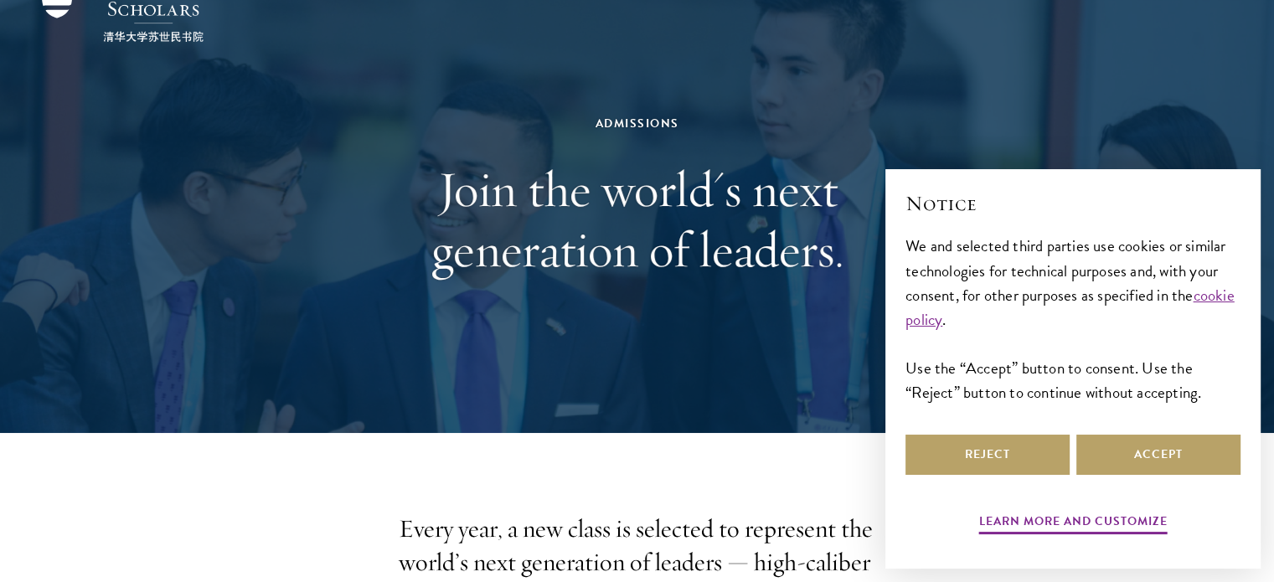
scroll to position [92, 0]
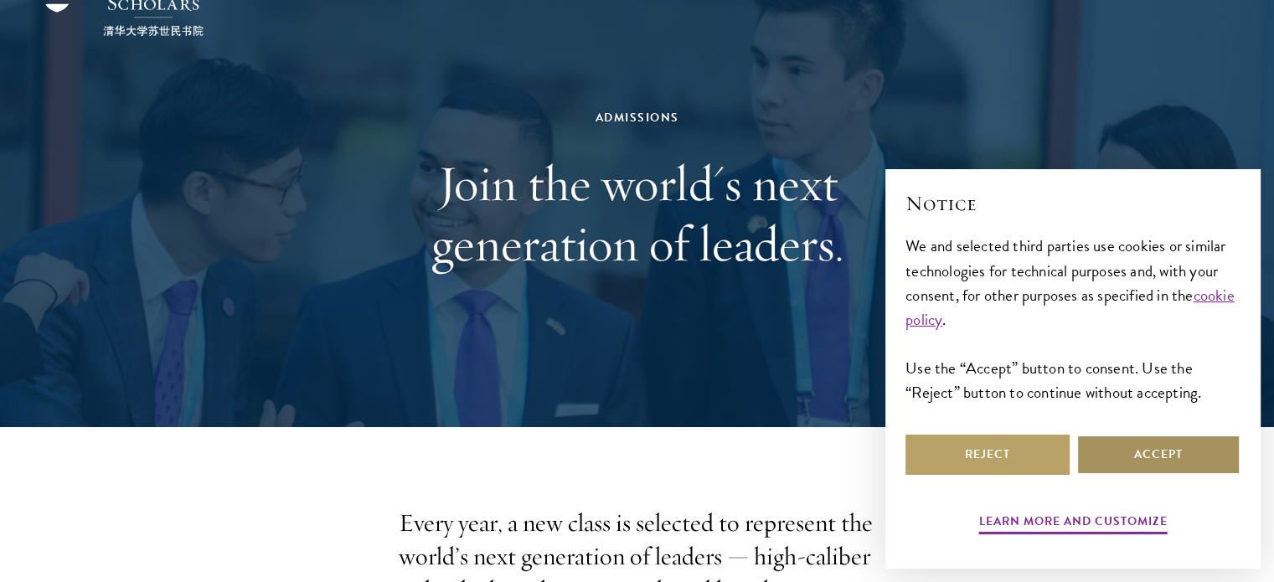
click at [1109, 452] on button "Accept" at bounding box center [1158, 455] width 164 height 40
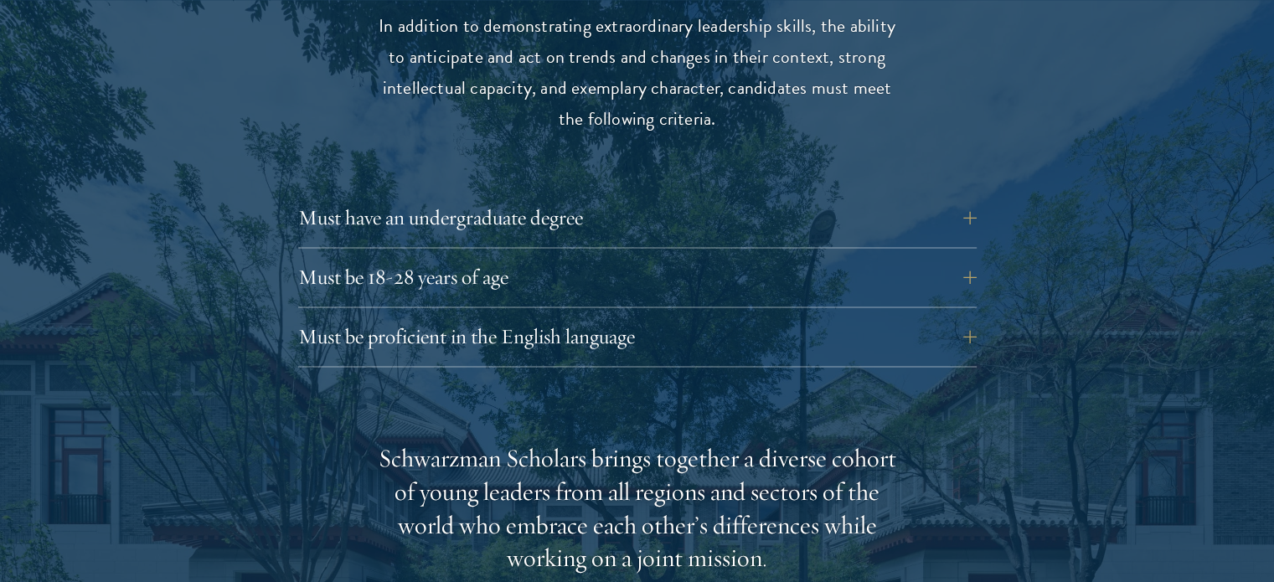
scroll to position [2291, 0]
click at [670, 317] on button "Must be proficient in the English language" at bounding box center [650, 337] width 678 height 40
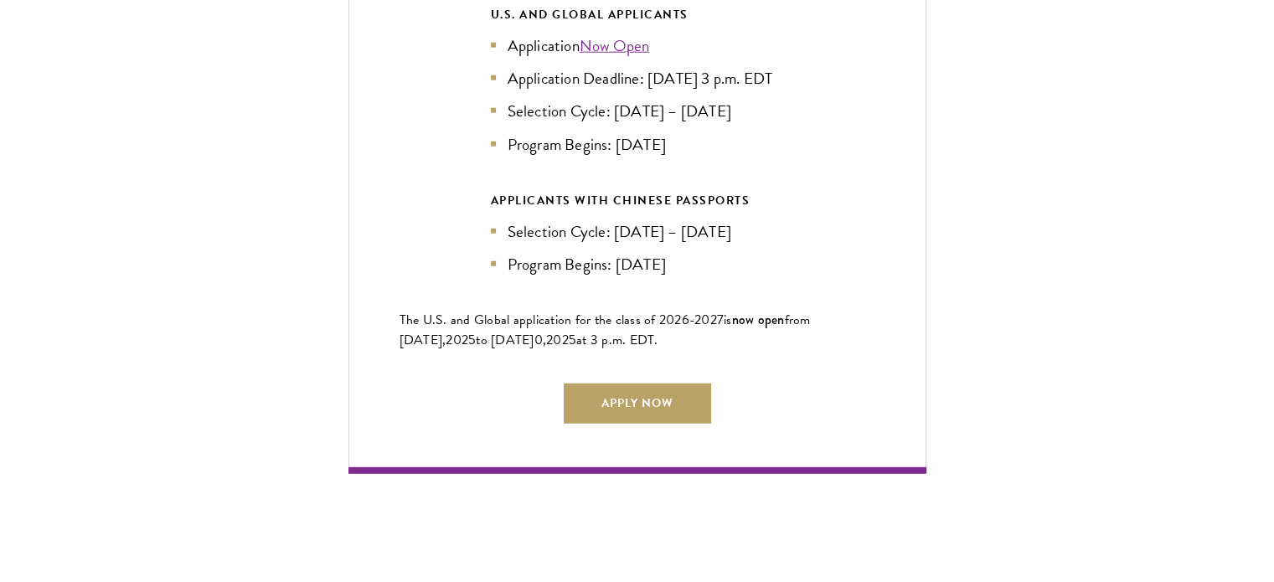
scroll to position [4324, 0]
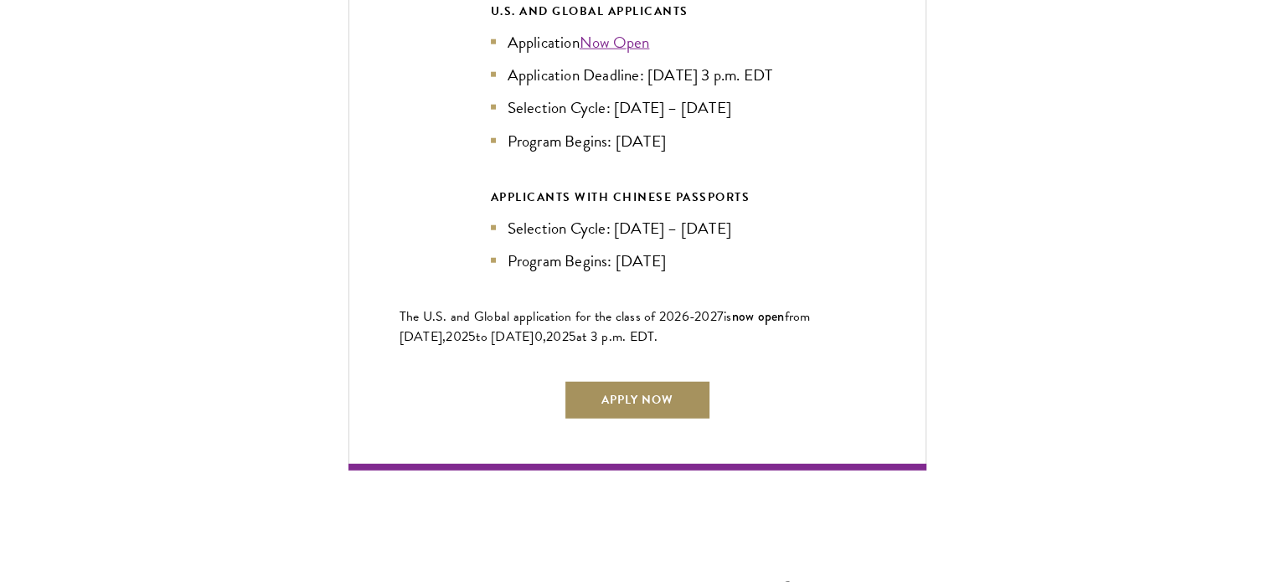
click at [628, 386] on link "Apply Now" at bounding box center [637, 400] width 147 height 40
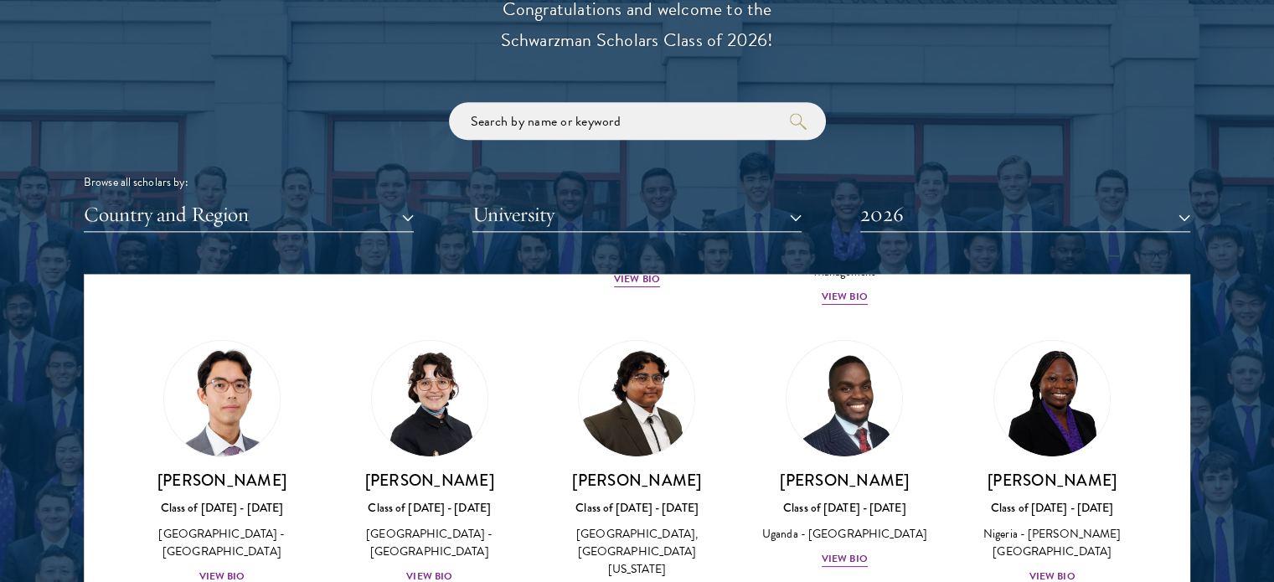
scroll to position [337, 0]
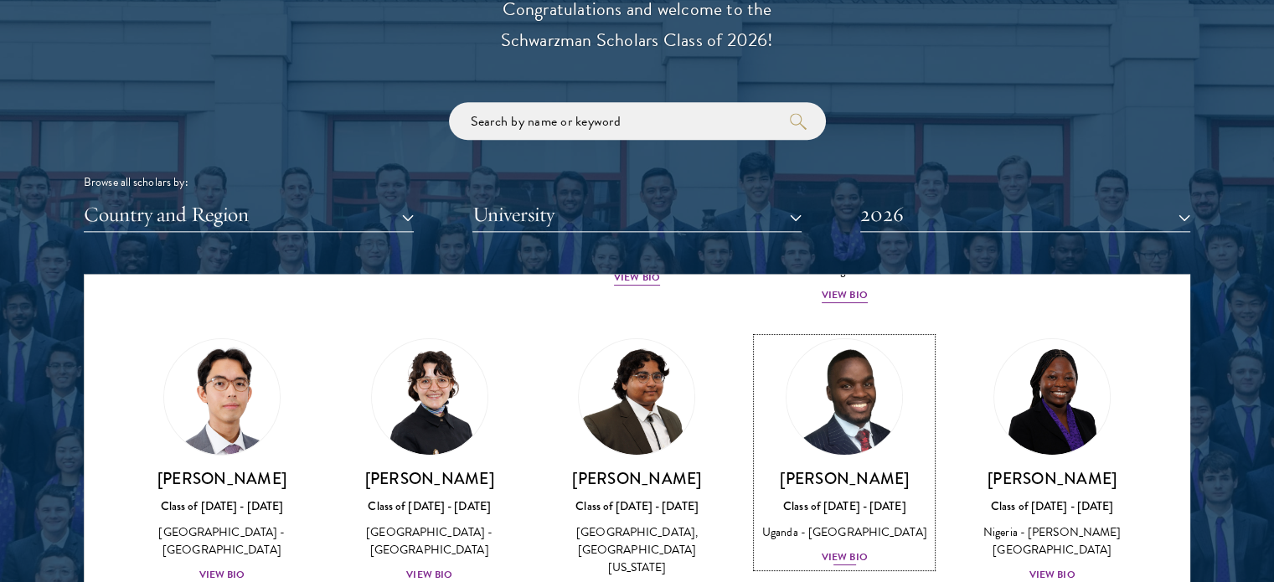
click at [806, 468] on h3 "[PERSON_NAME]" at bounding box center [844, 478] width 174 height 21
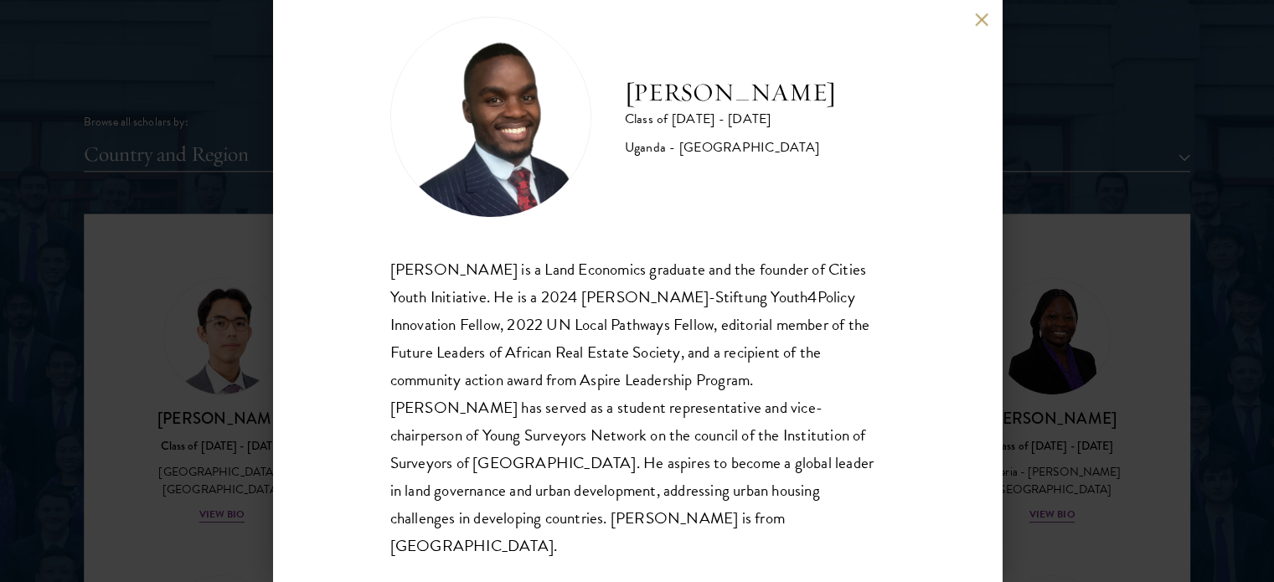
scroll to position [2013, 0]
click at [977, 22] on button at bounding box center [982, 20] width 14 height 14
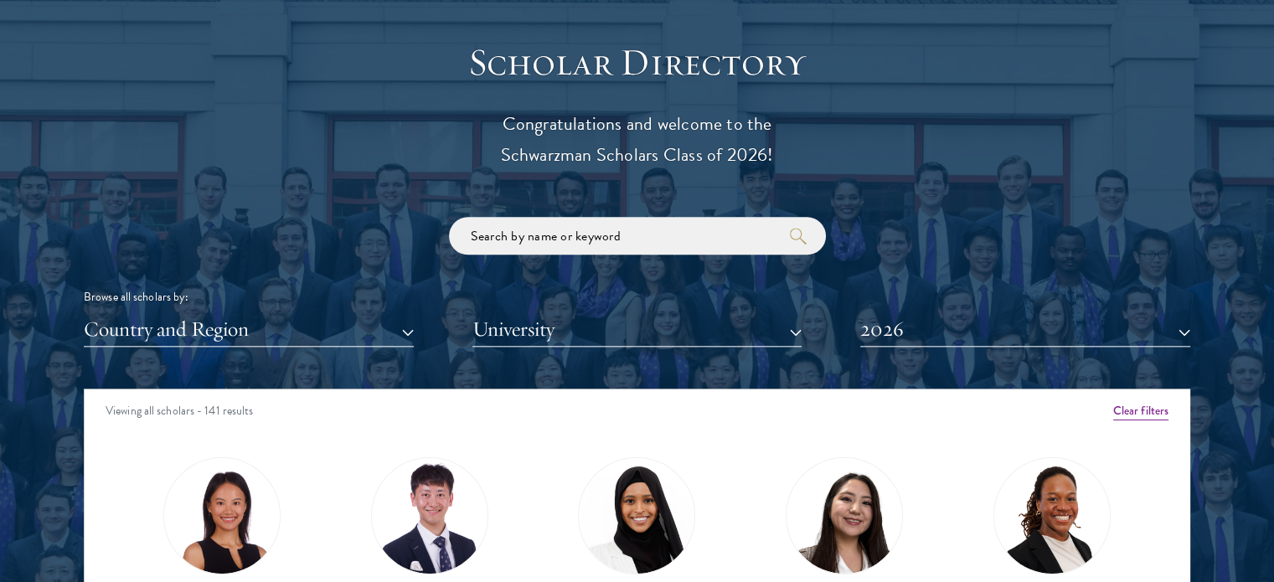
scroll to position [40, 0]
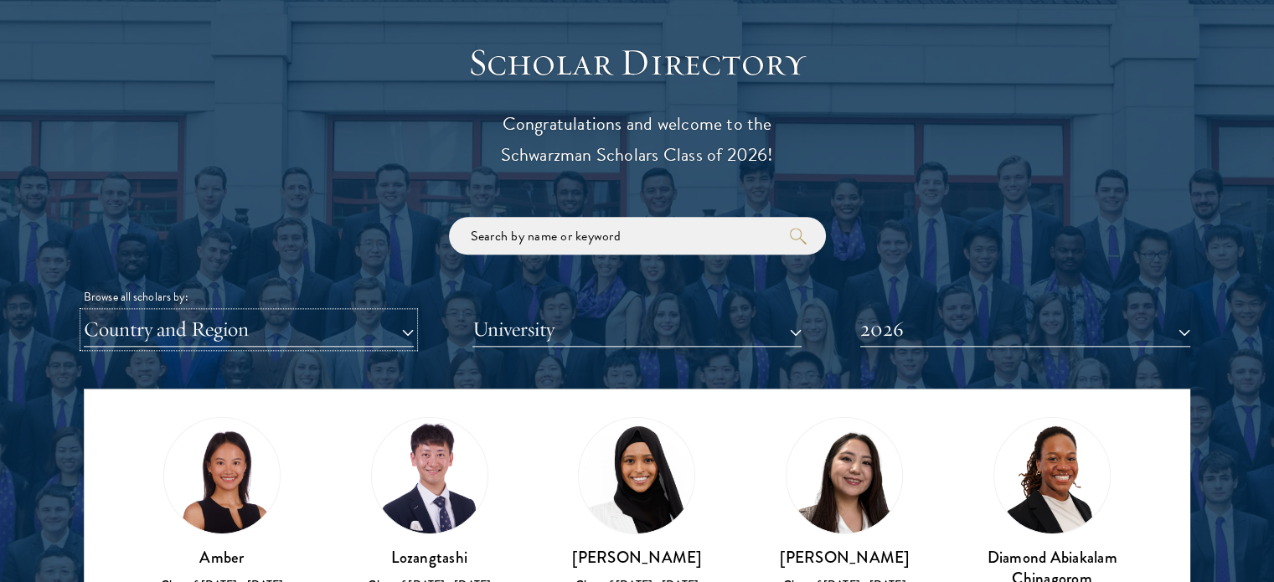
click at [357, 328] on button "Country and Region" at bounding box center [249, 329] width 330 height 34
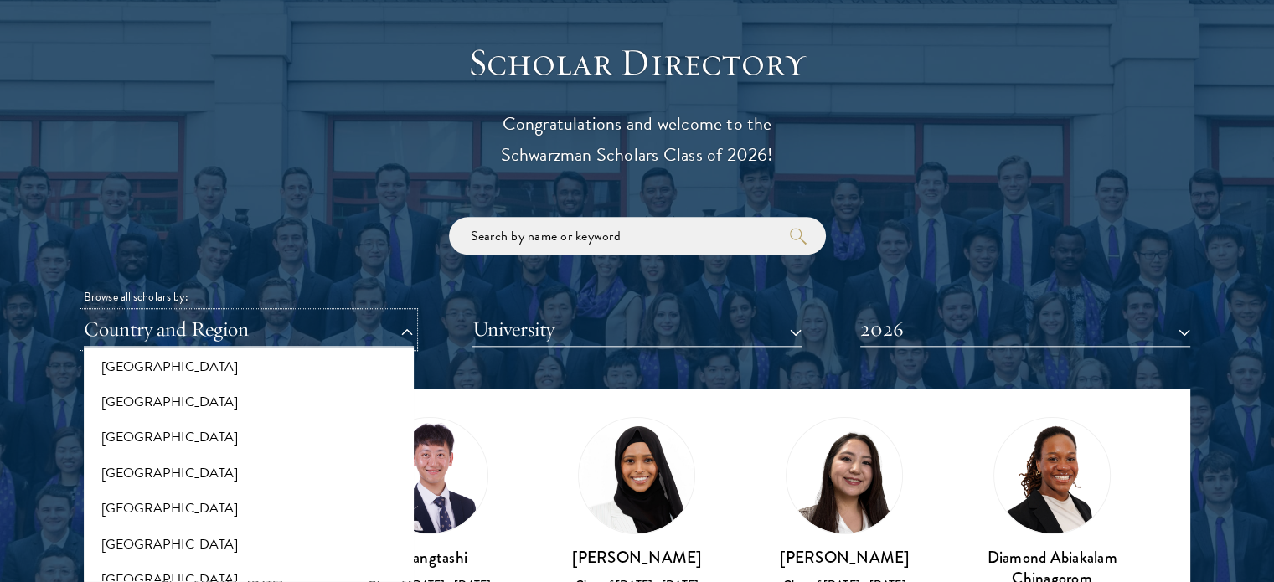
scroll to position [2614, 0]
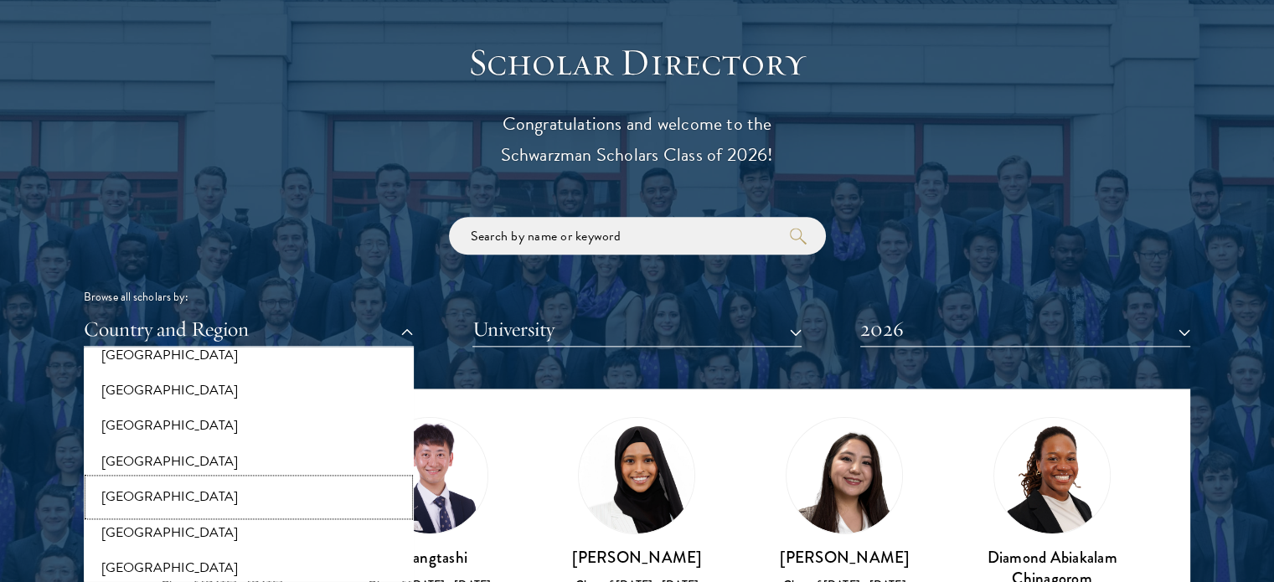
click at [127, 499] on button "[GEOGRAPHIC_DATA]" at bounding box center [249, 496] width 320 height 35
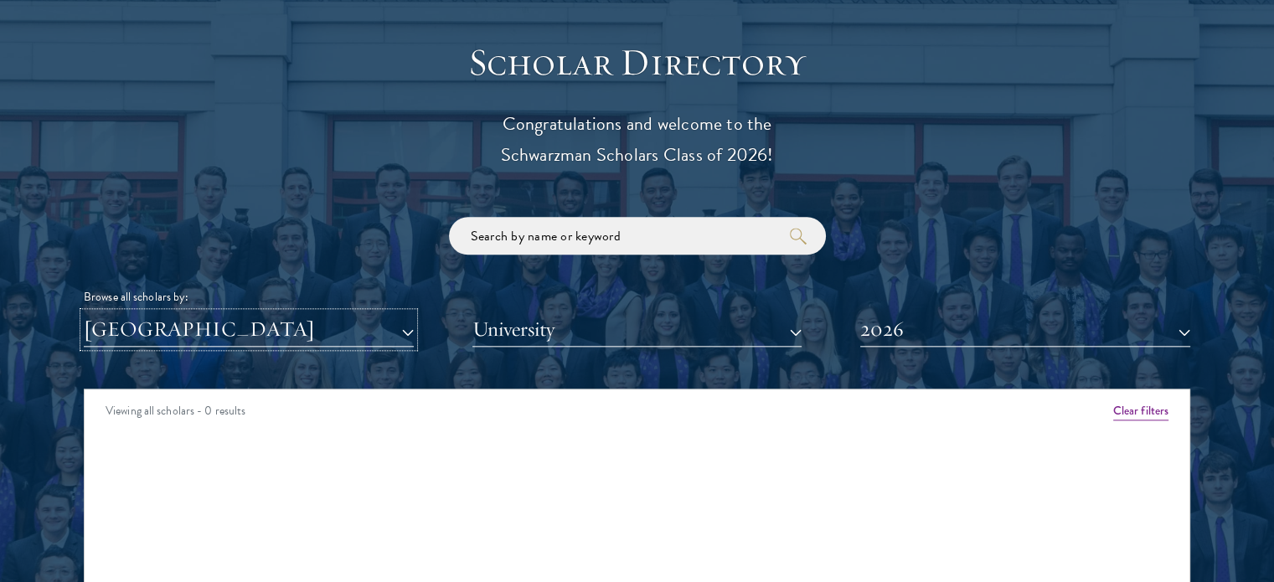
click at [360, 331] on button "[GEOGRAPHIC_DATA]" at bounding box center [249, 329] width 330 height 34
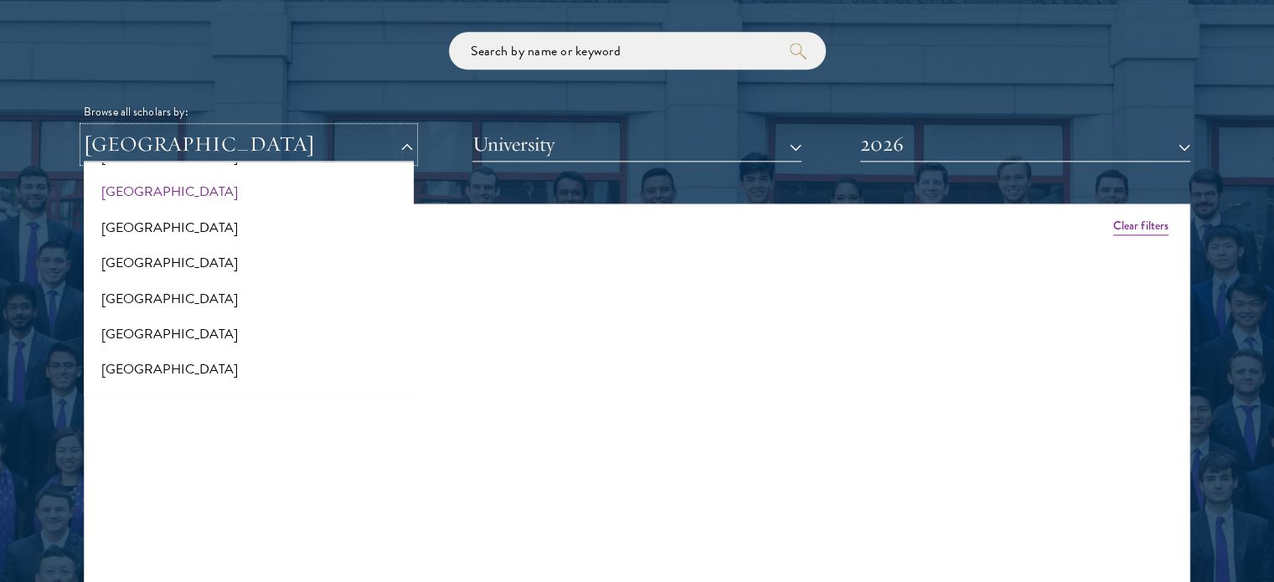
scroll to position [394, 0]
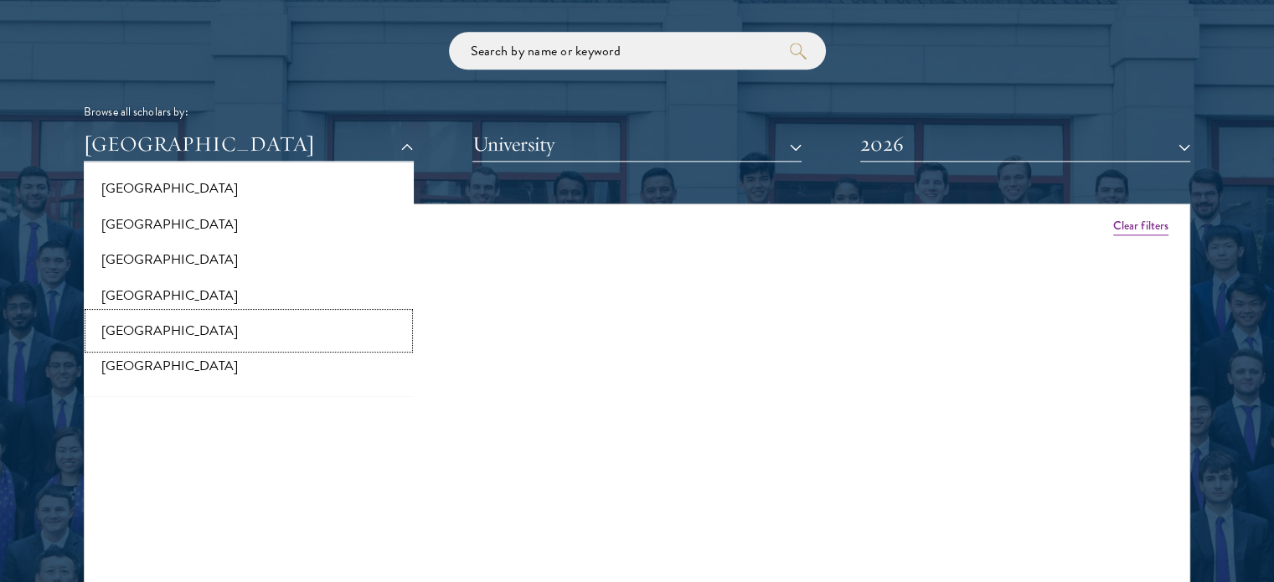
click at [138, 322] on button "[GEOGRAPHIC_DATA]" at bounding box center [249, 330] width 320 height 35
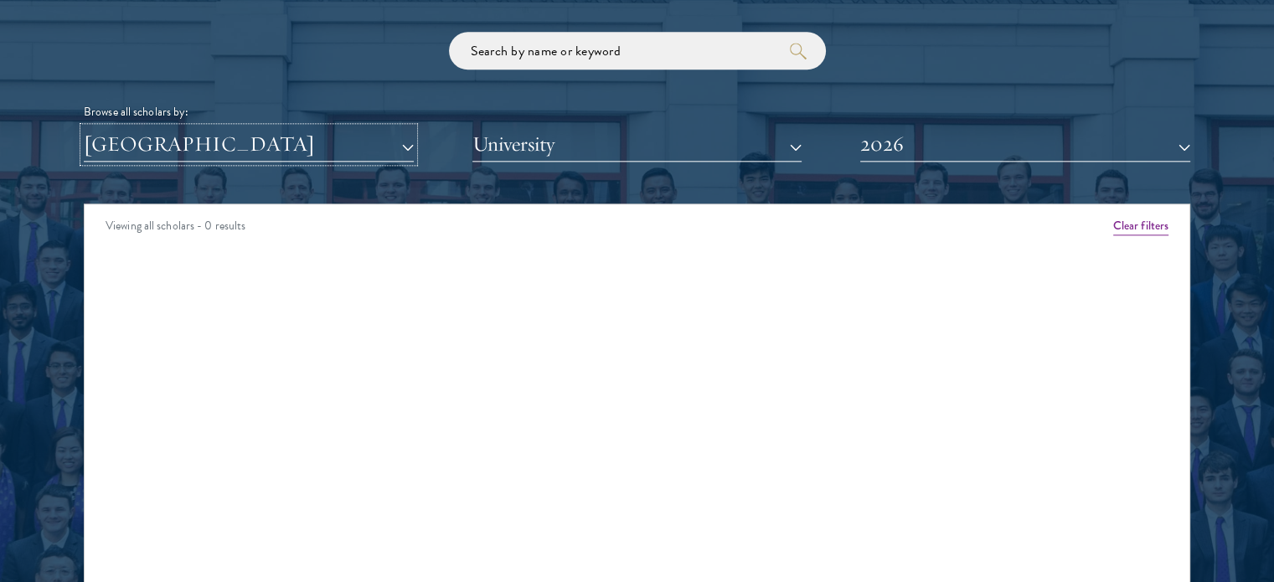
click at [357, 138] on button "[GEOGRAPHIC_DATA]" at bounding box center [249, 144] width 330 height 34
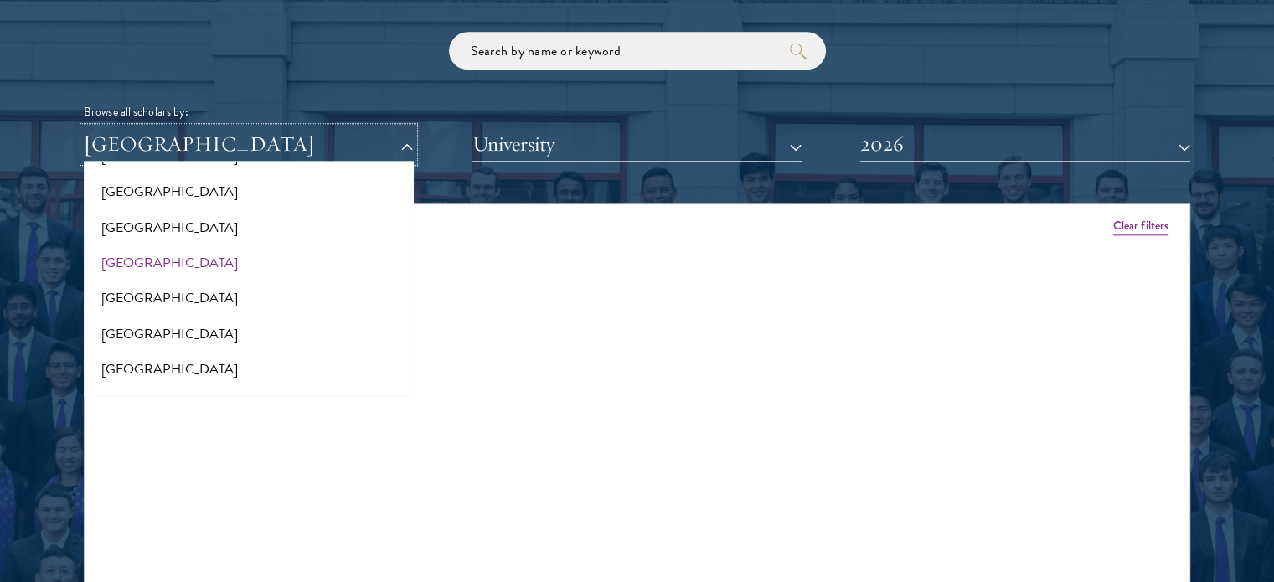
scroll to position [466, 0]
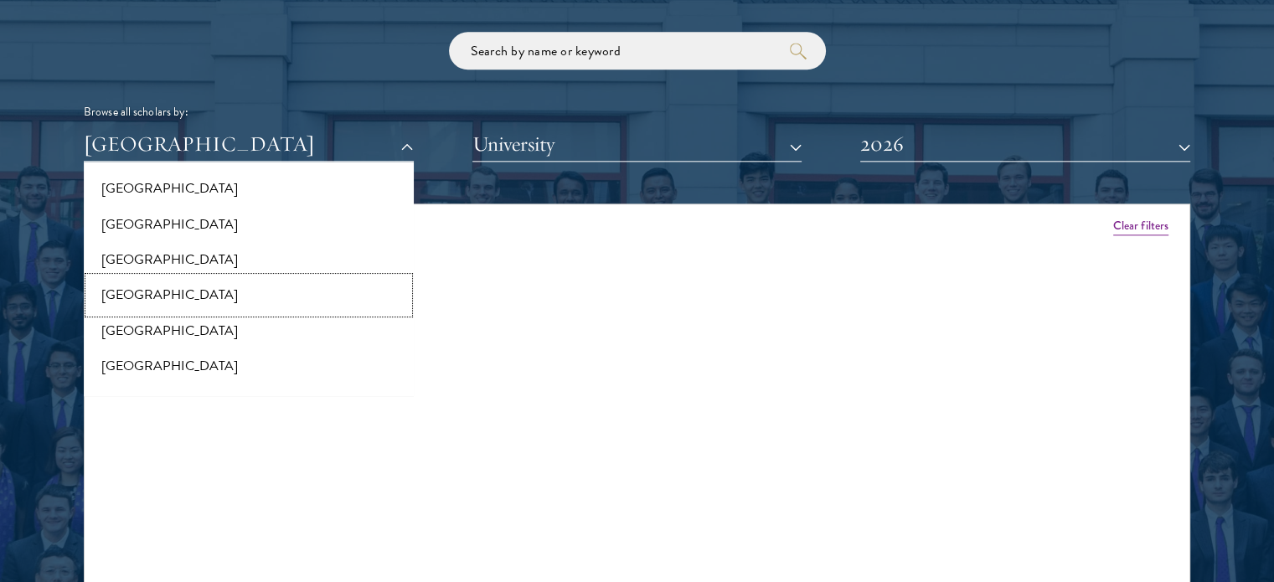
click at [124, 294] on button "[GEOGRAPHIC_DATA]" at bounding box center [249, 294] width 320 height 35
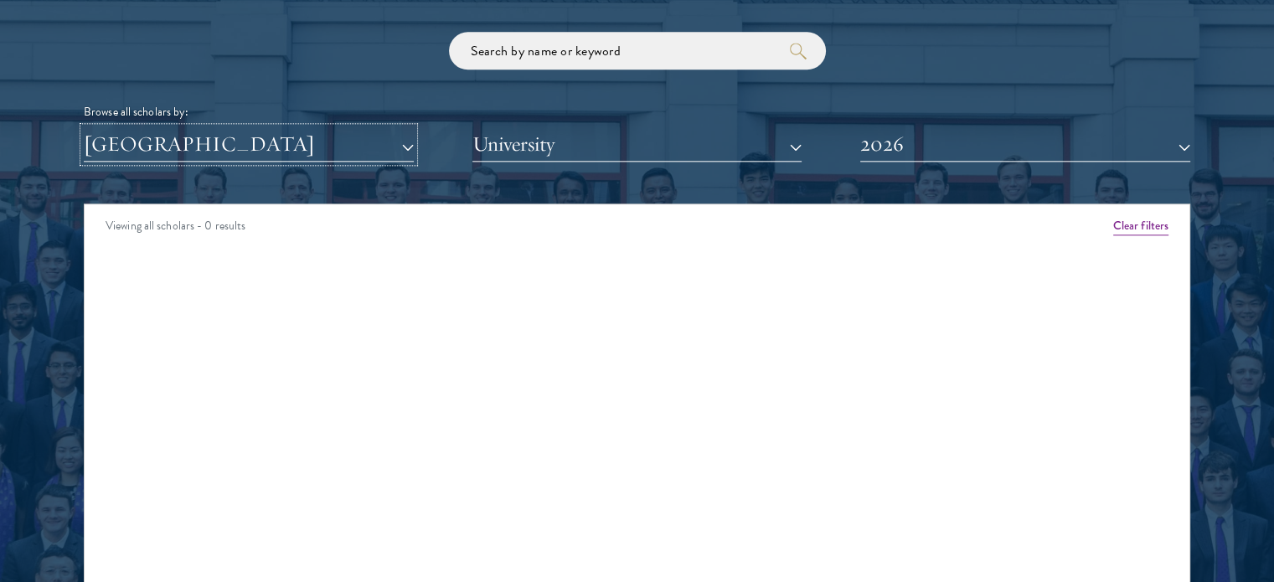
click at [342, 134] on button "[GEOGRAPHIC_DATA]" at bounding box center [249, 144] width 330 height 34
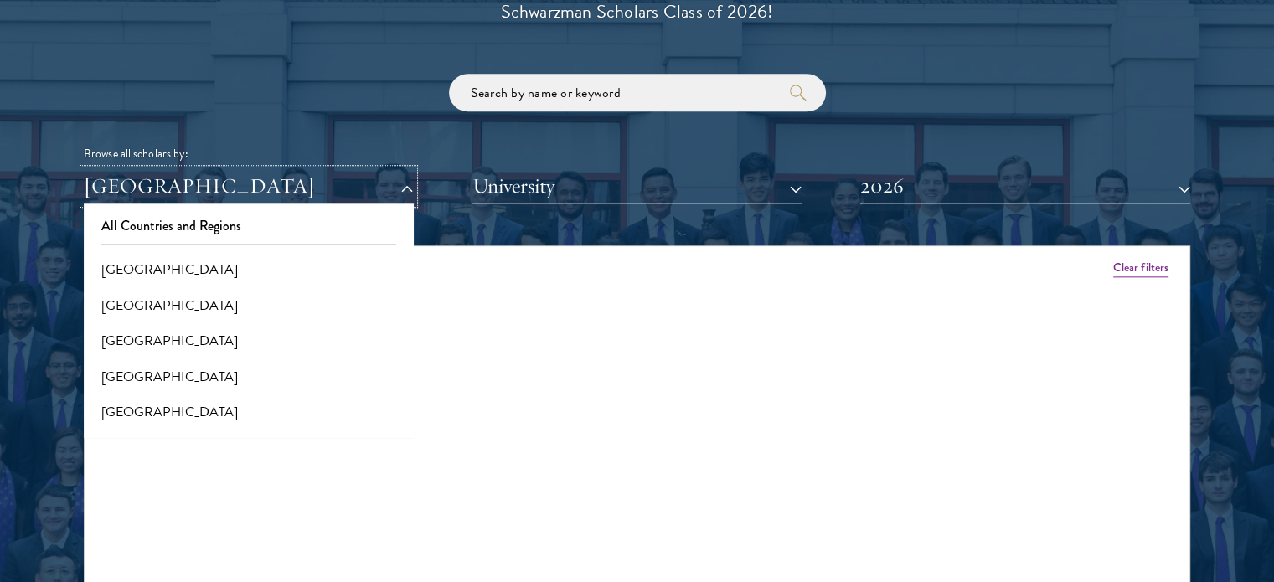
scroll to position [1985, 0]
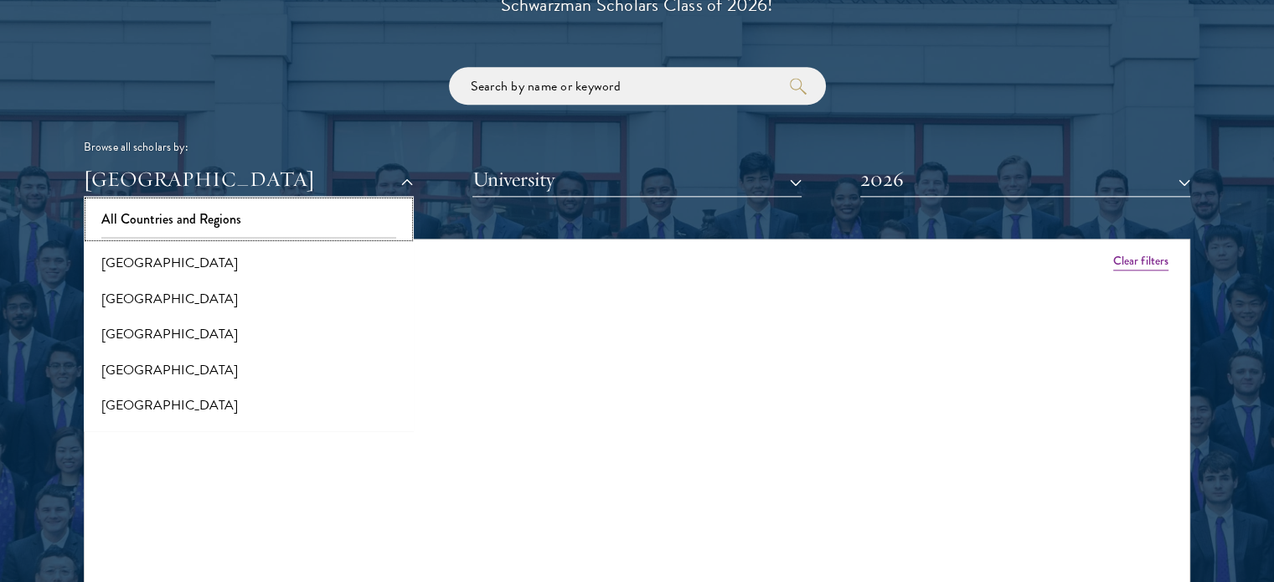
click at [183, 217] on button "All Countries and Regions" at bounding box center [249, 219] width 320 height 35
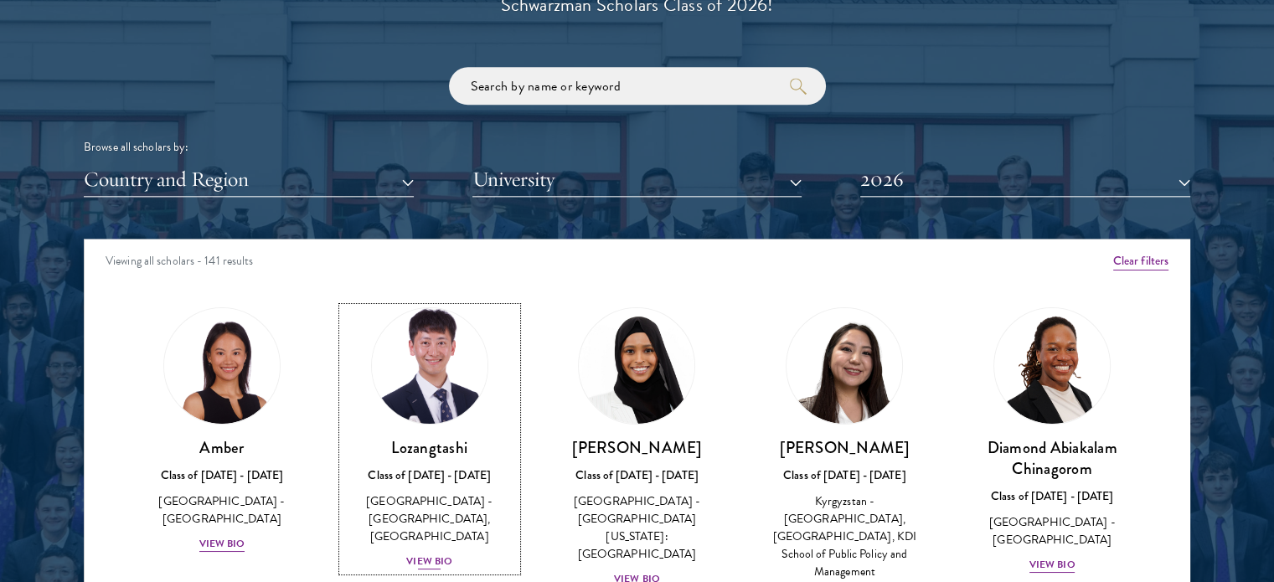
click at [430, 562] on div "View Bio" at bounding box center [429, 561] width 46 height 16
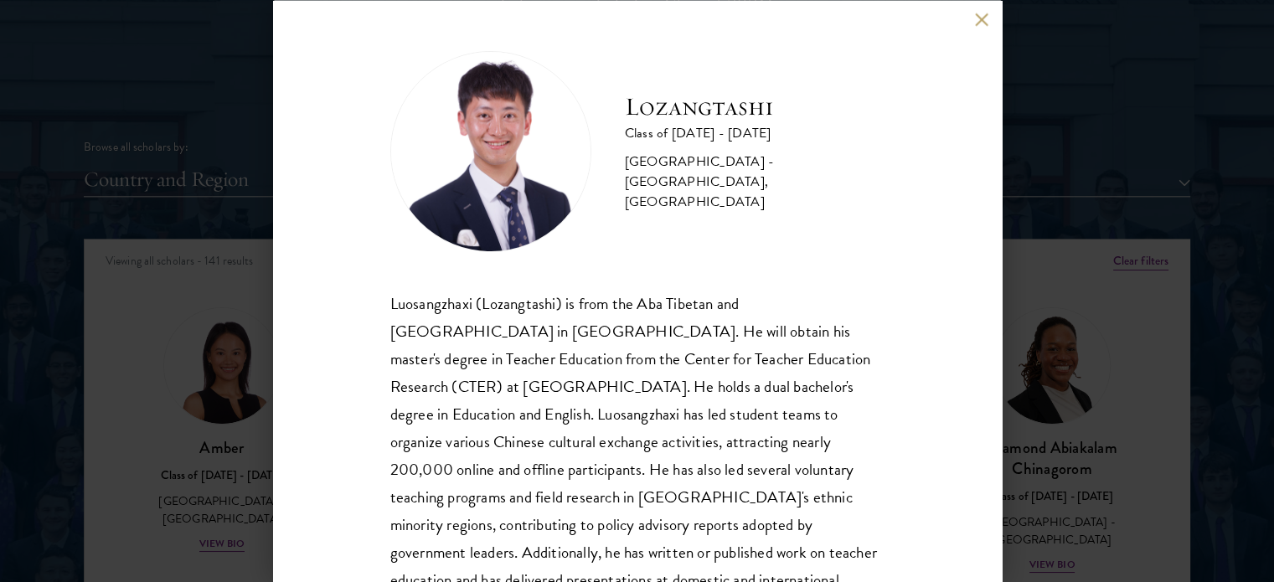
scroll to position [89, 0]
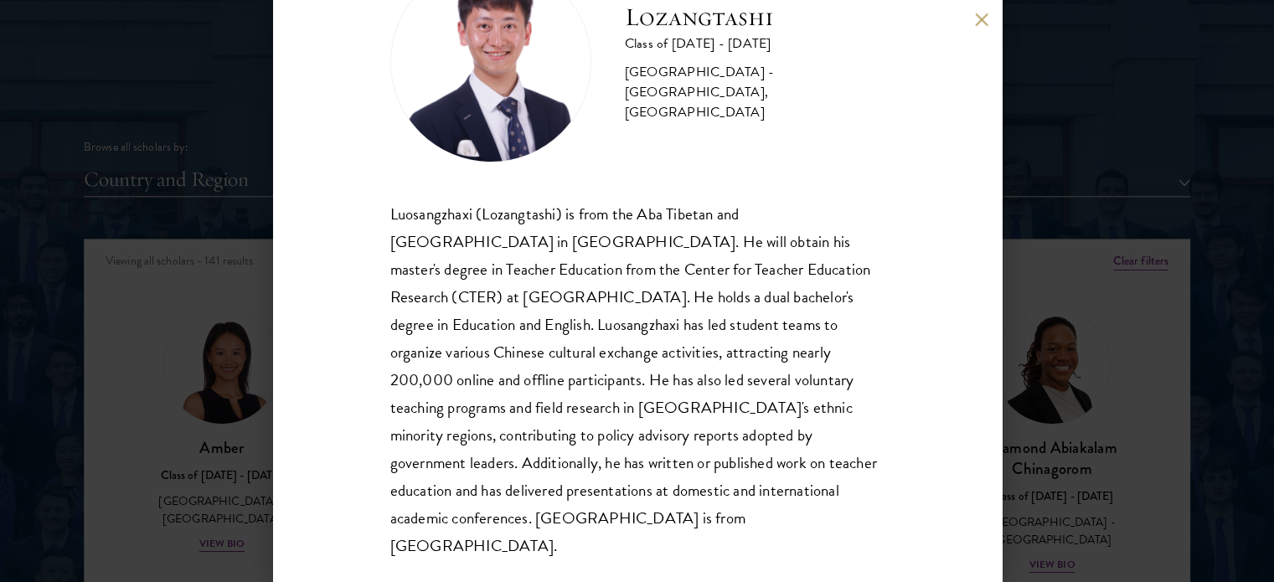
click at [978, 19] on button at bounding box center [982, 20] width 14 height 14
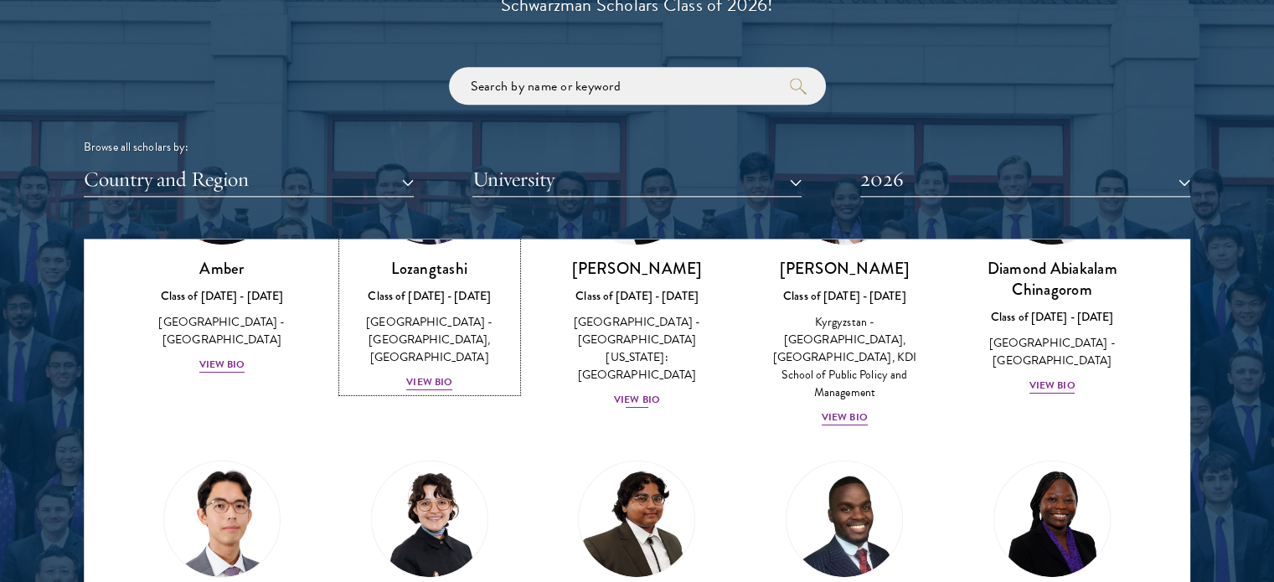
scroll to position [180, 0]
click at [824, 409] on div "View Bio" at bounding box center [844, 417] width 46 height 16
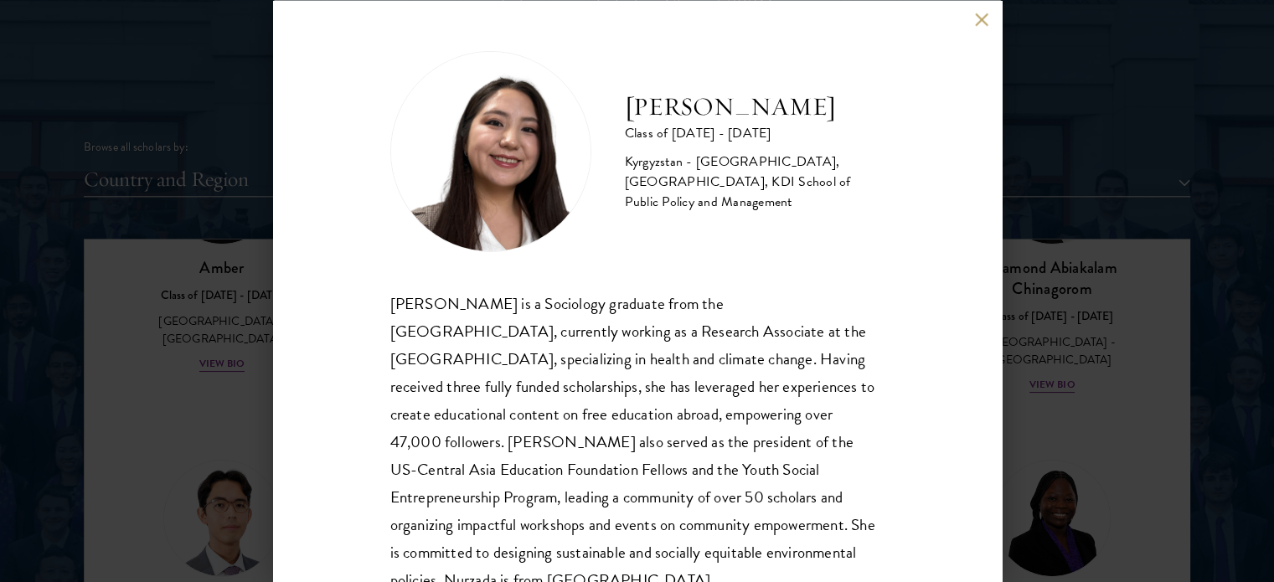
scroll to position [60, 0]
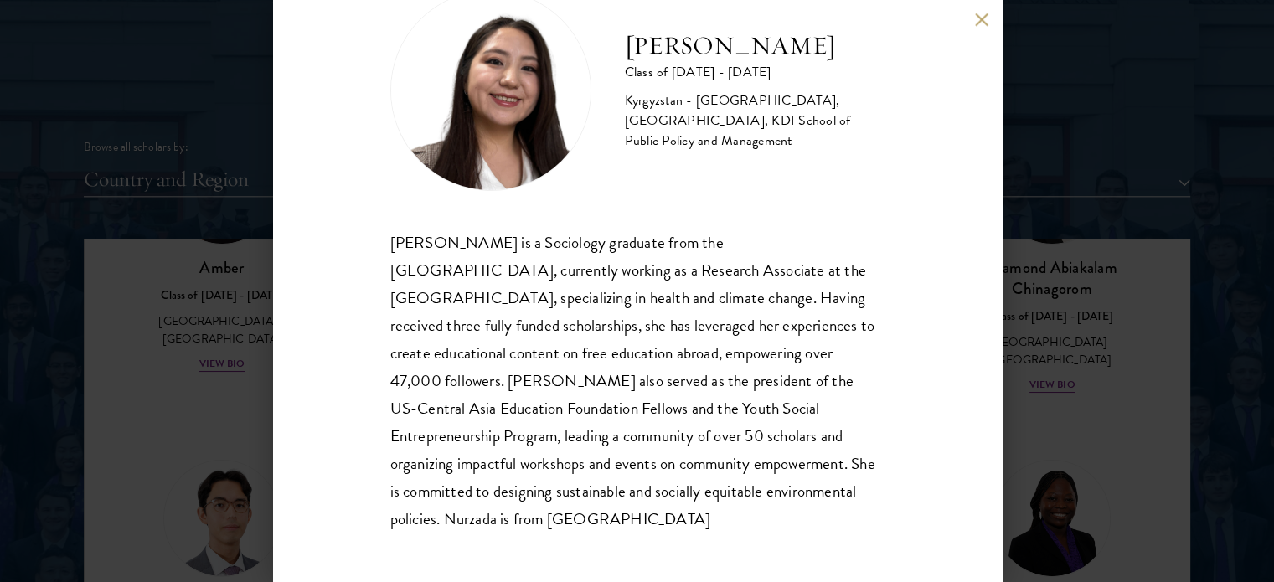
click at [981, 16] on button at bounding box center [982, 20] width 14 height 14
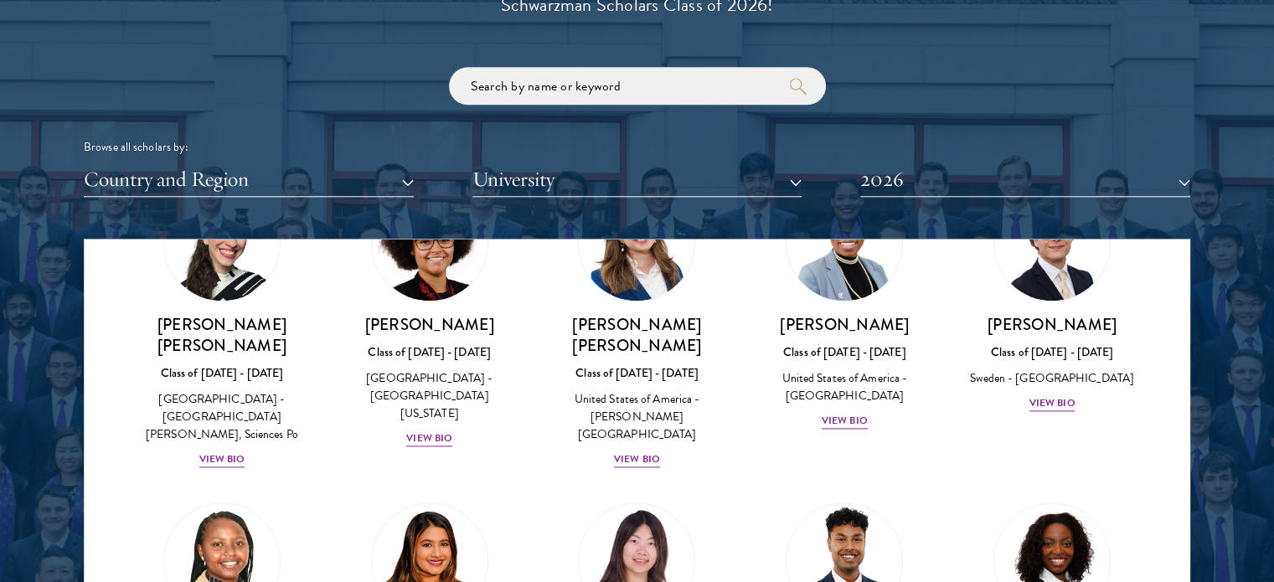
scroll to position [2358, 0]
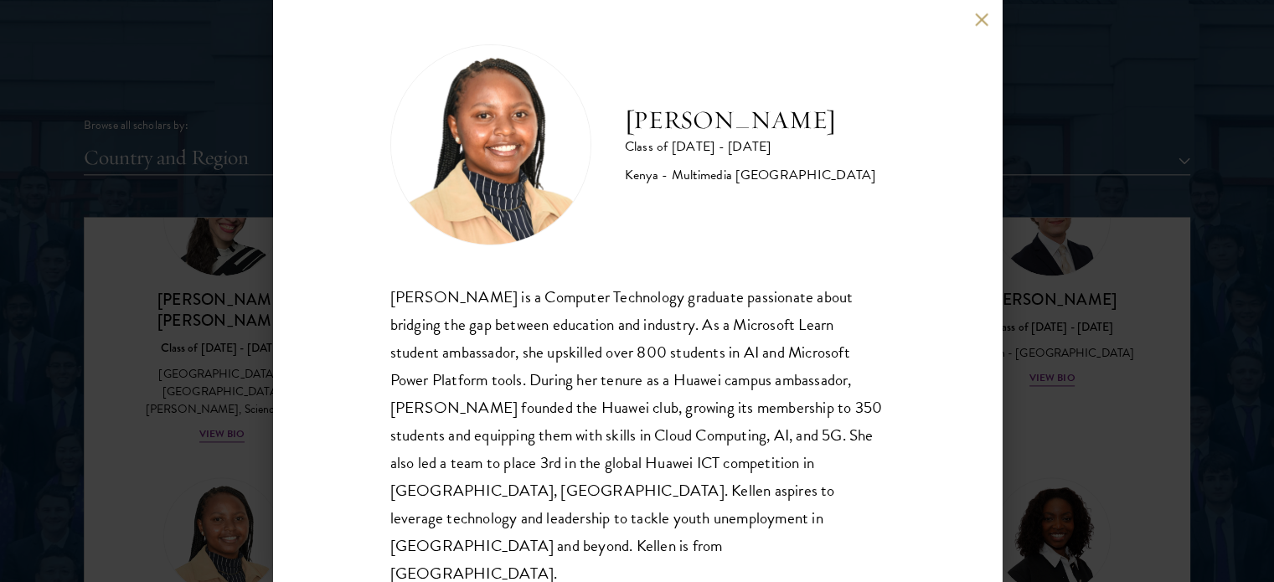
scroll to position [2008, 0]
click at [979, 17] on button at bounding box center [982, 20] width 14 height 14
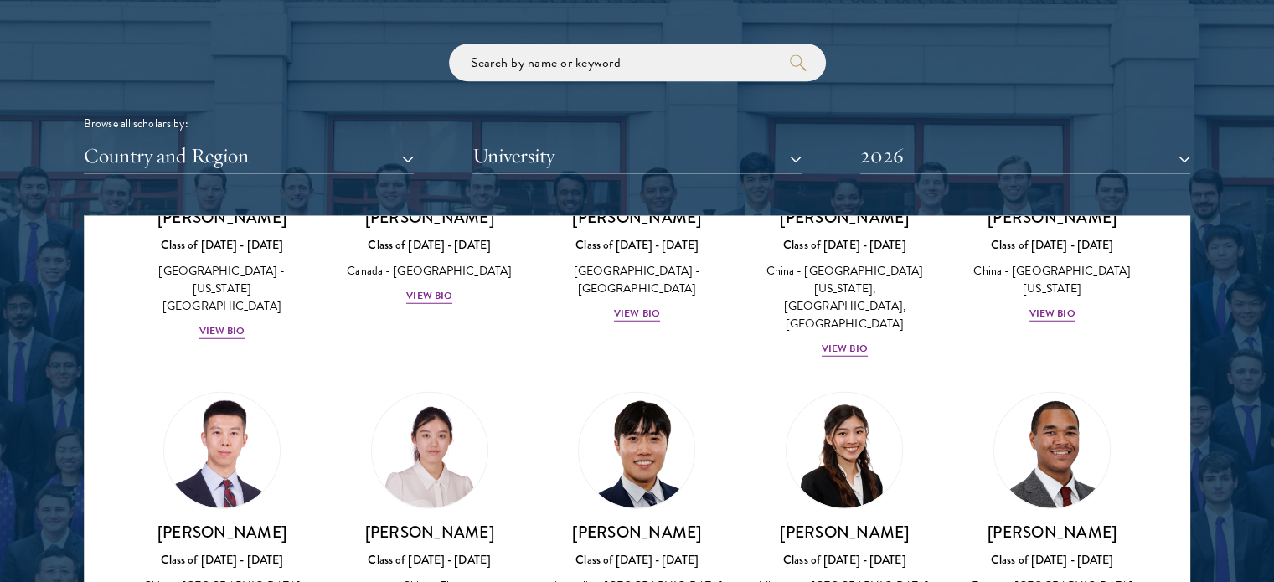
scroll to position [4669, 0]
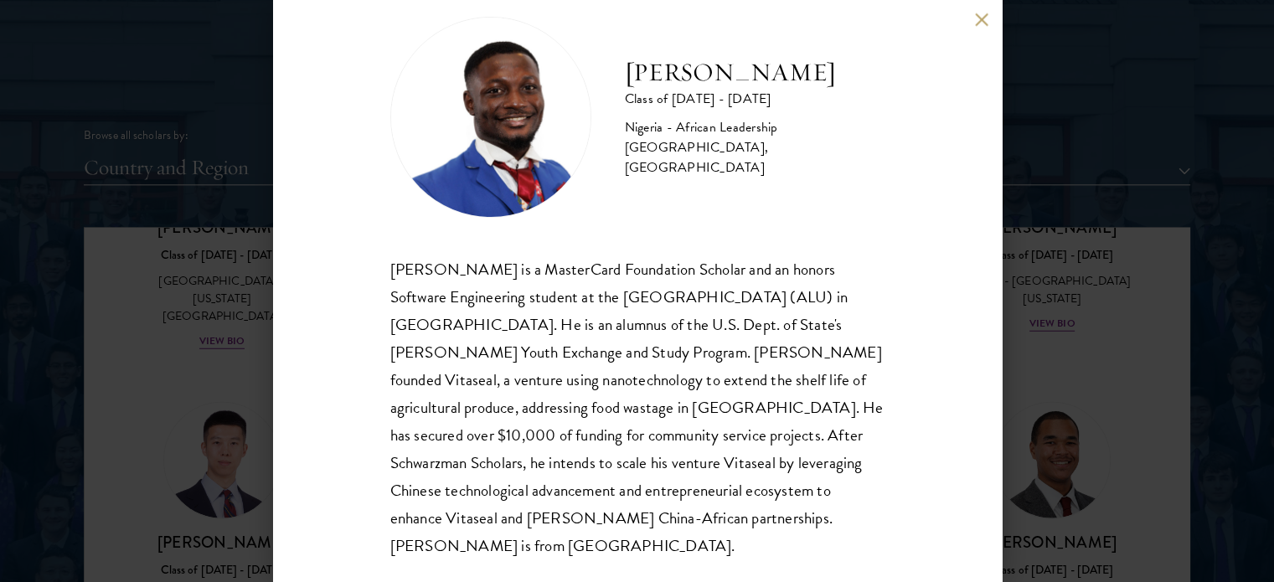
scroll to position [1995, 0]
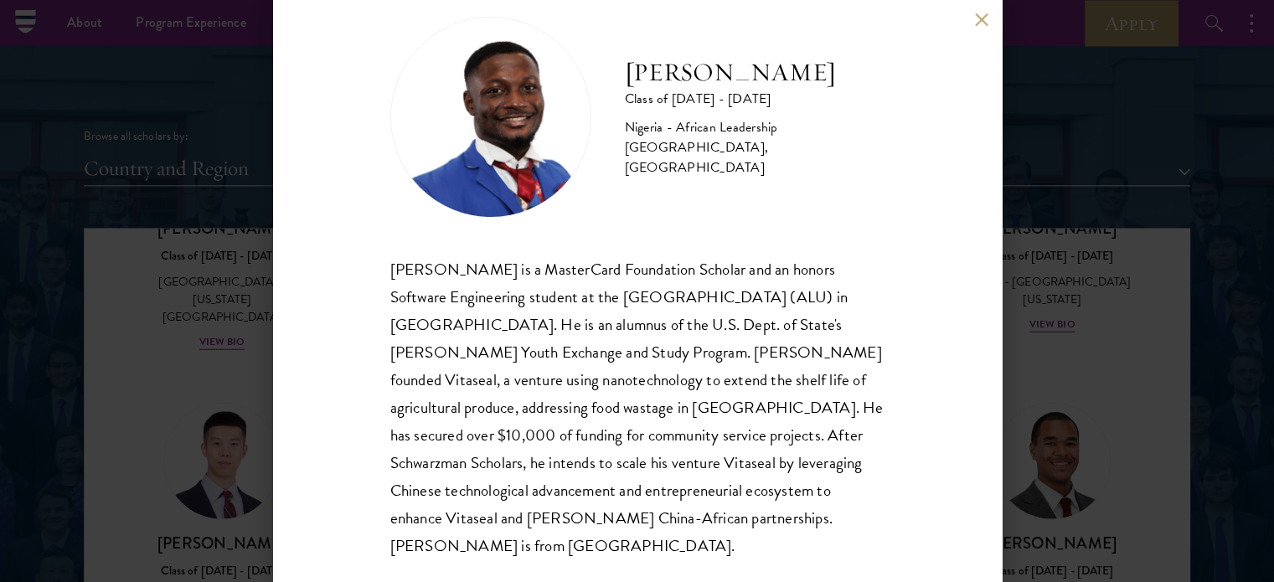
click at [984, 18] on button at bounding box center [982, 20] width 14 height 14
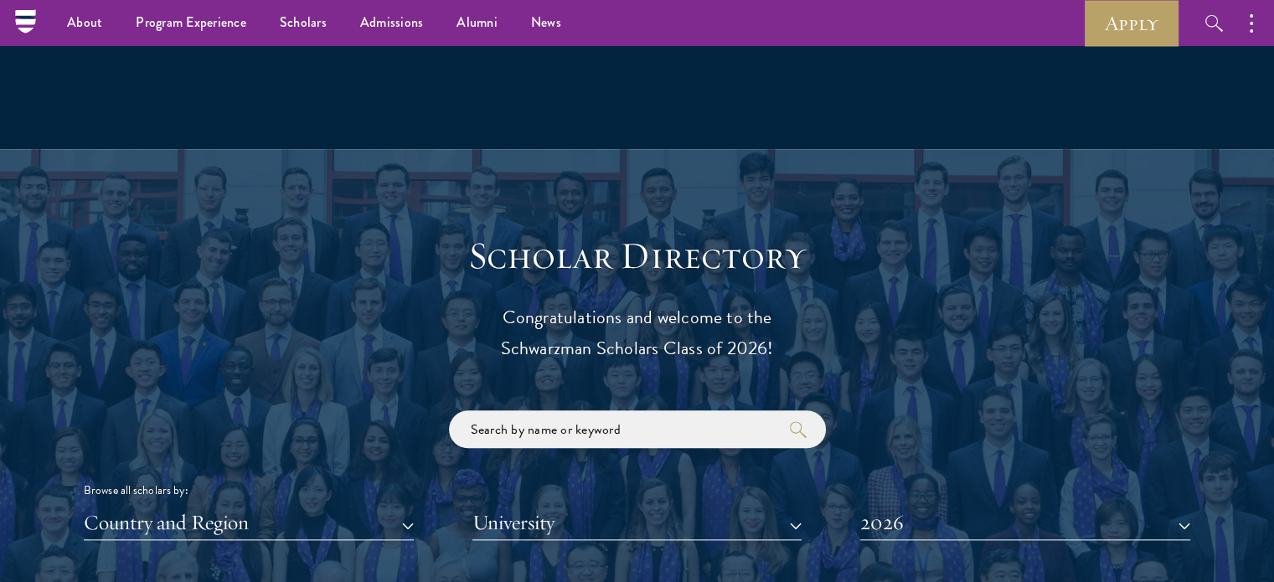
scroll to position [1628, 0]
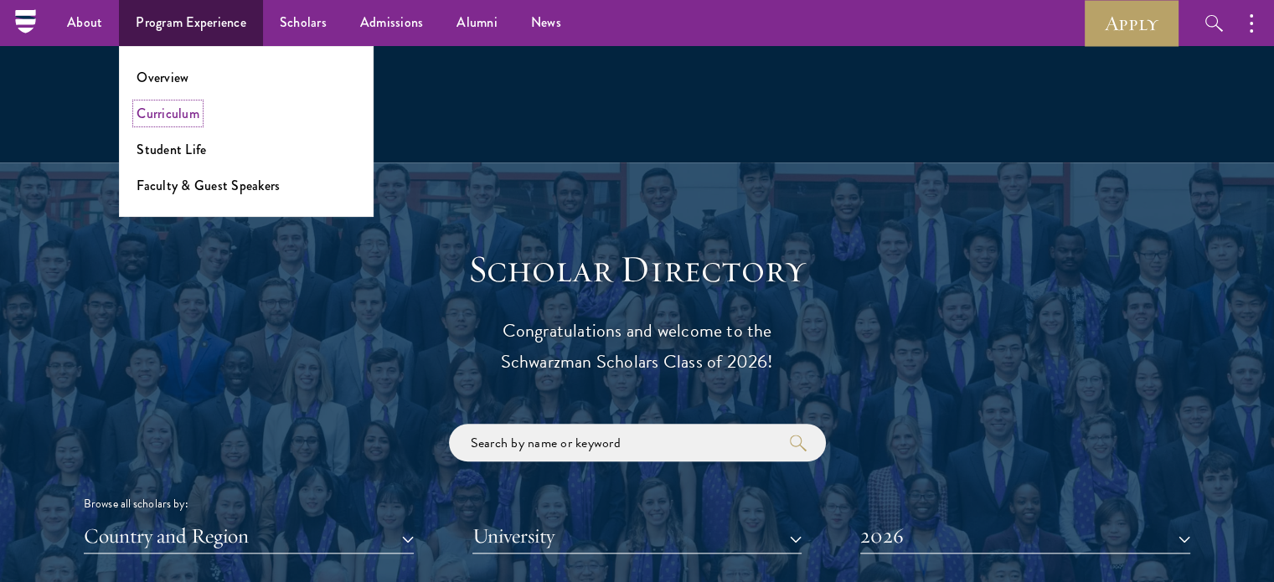
click at [184, 108] on link "Curriculum" at bounding box center [167, 113] width 63 height 19
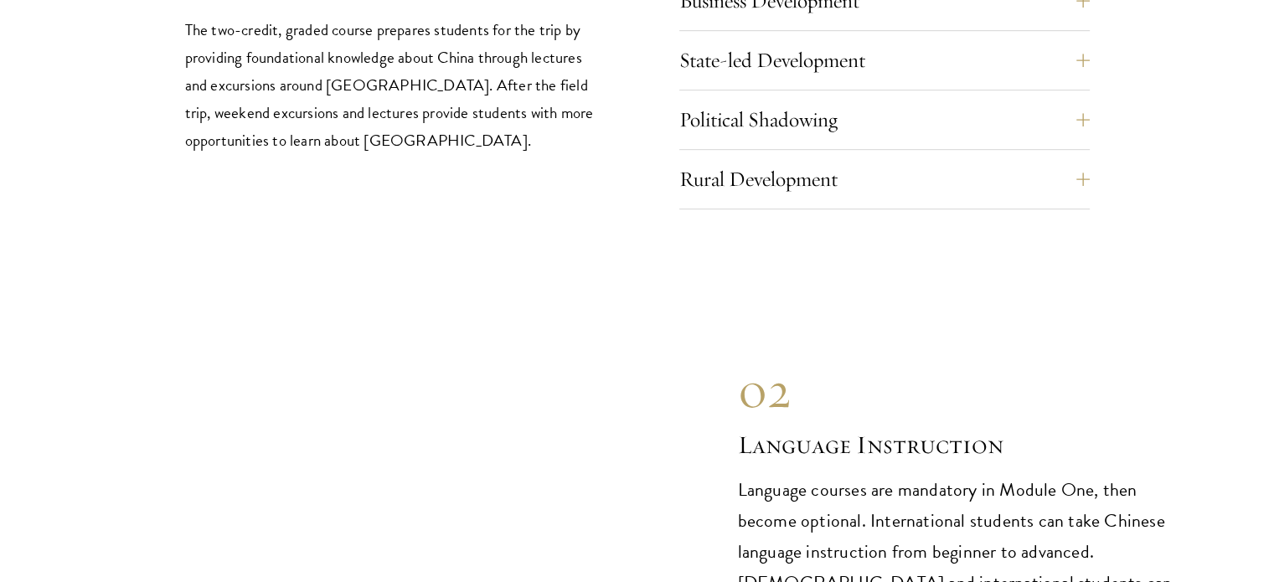
scroll to position [7385, 0]
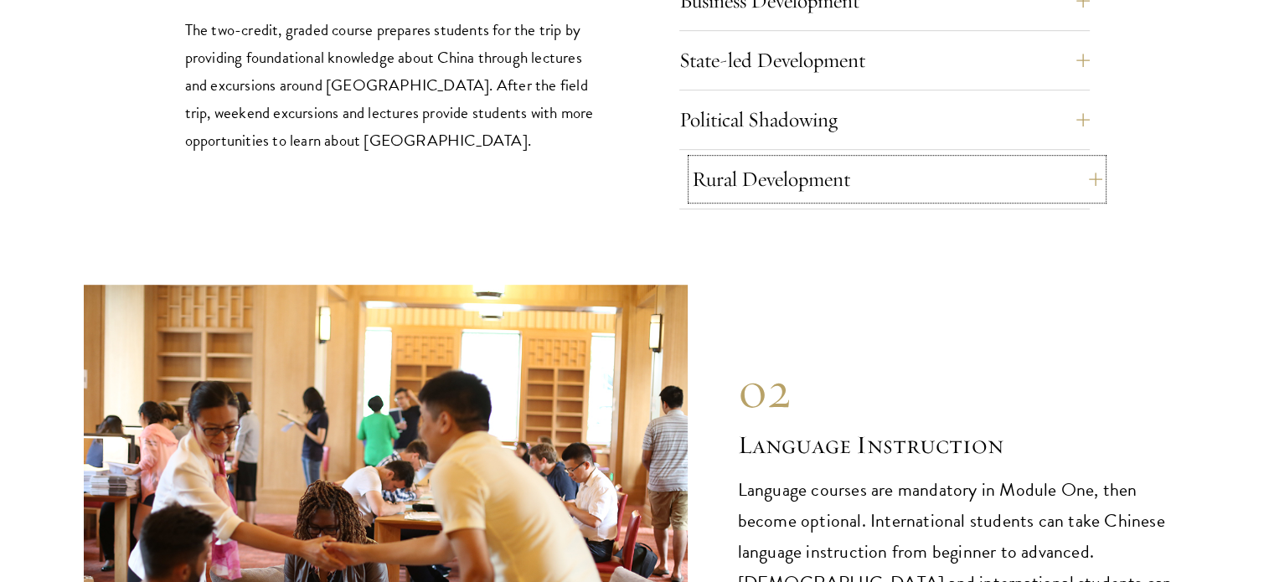
click at [1099, 159] on button "Rural Development" at bounding box center [897, 179] width 410 height 40
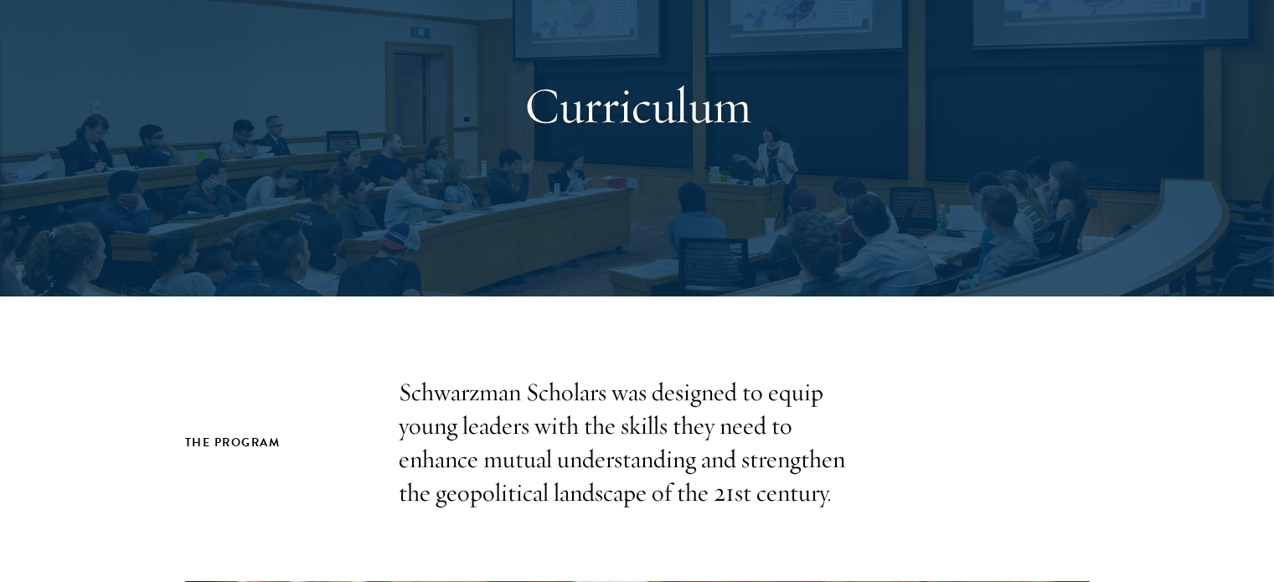
scroll to position [0, 0]
